Goal: Information Seeking & Learning: Learn about a topic

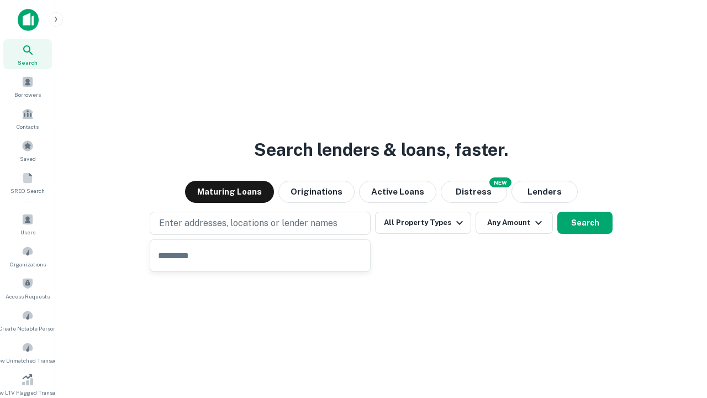
type input "**********"
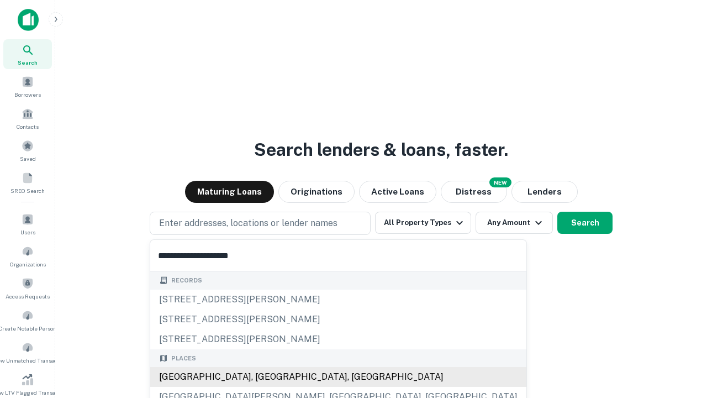
click at [264, 377] on div "[GEOGRAPHIC_DATA], [GEOGRAPHIC_DATA], [GEOGRAPHIC_DATA]" at bounding box center [338, 377] width 376 height 20
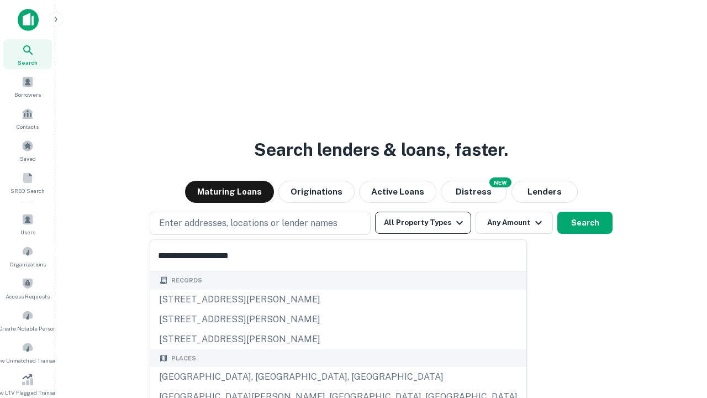
click at [423, 223] on button "All Property Types" at bounding box center [423, 223] width 96 height 22
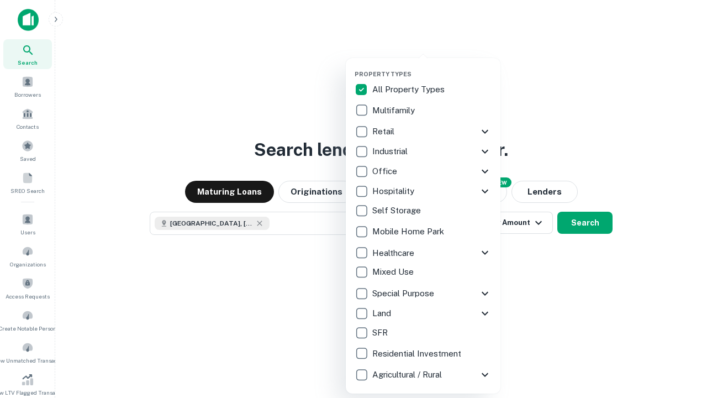
click at [432, 67] on button "button" at bounding box center [432, 67] width 155 height 1
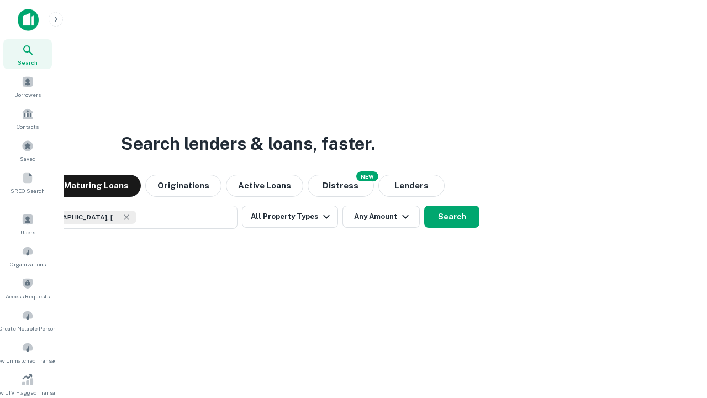
scroll to position [18, 0]
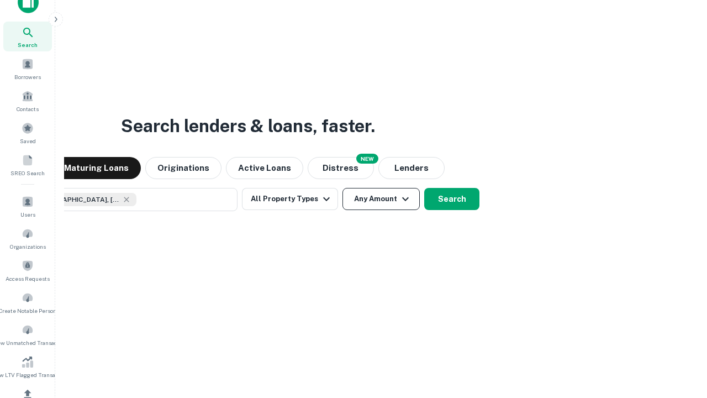
click at [342, 188] on button "Any Amount" at bounding box center [380, 199] width 77 height 22
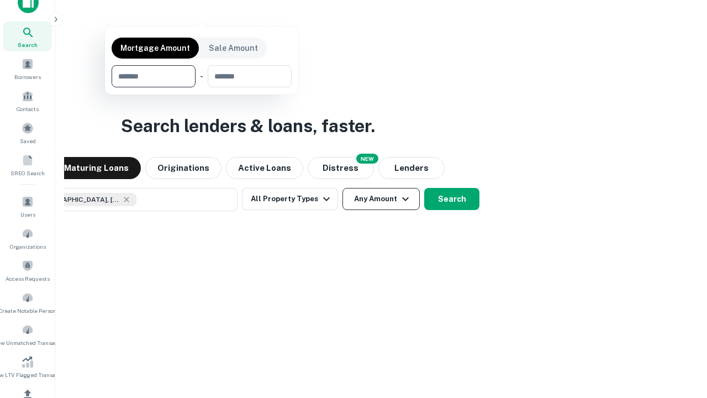
scroll to position [132, 0]
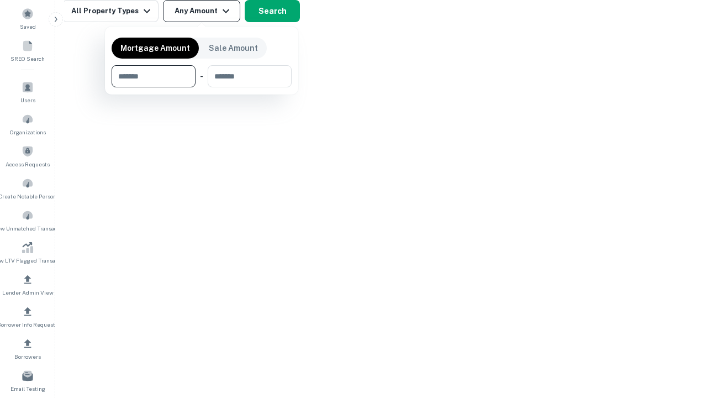
type input "*******"
click at [202, 87] on button "button" at bounding box center [202, 87] width 180 height 1
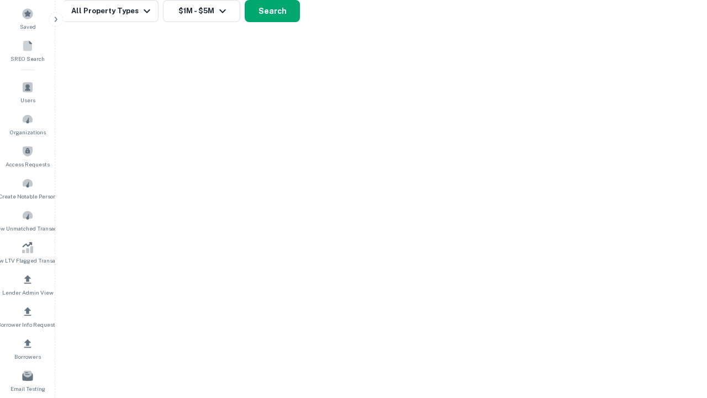
scroll to position [18, 0]
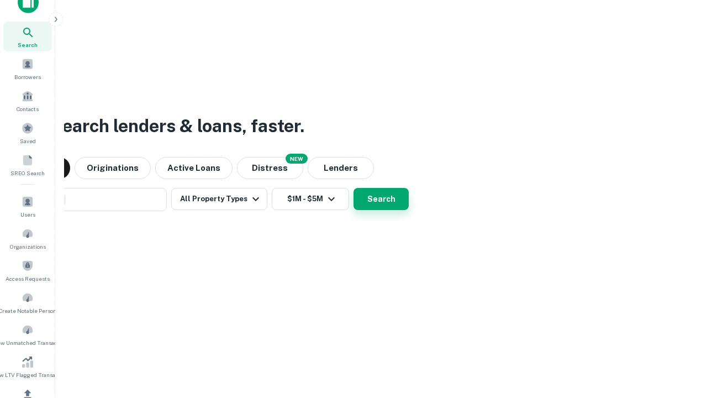
click at [353, 188] on button "Search" at bounding box center [380, 199] width 55 height 22
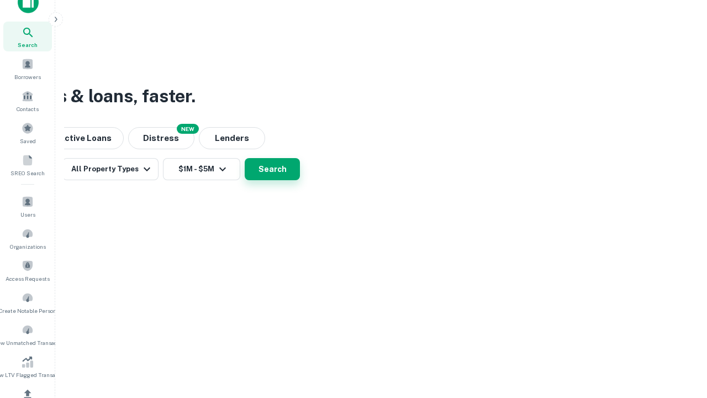
scroll to position [132, 0]
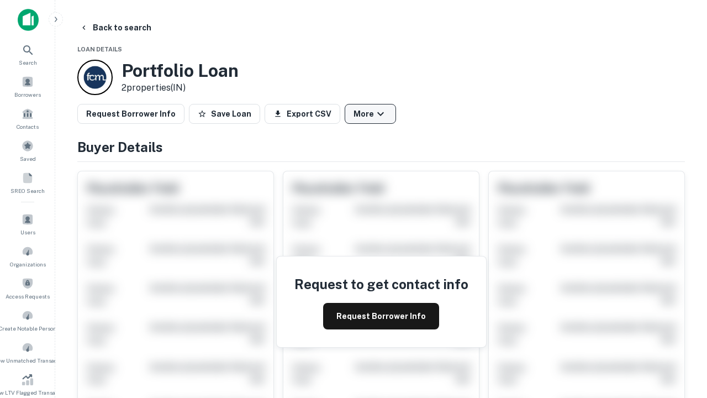
click at [370, 114] on button "More" at bounding box center [370, 114] width 51 height 20
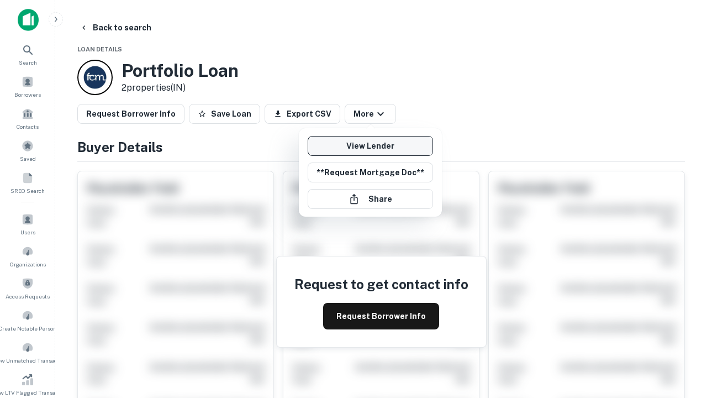
click at [370, 146] on link "View Lender" at bounding box center [370, 146] width 125 height 20
